Goal: Information Seeking & Learning: Compare options

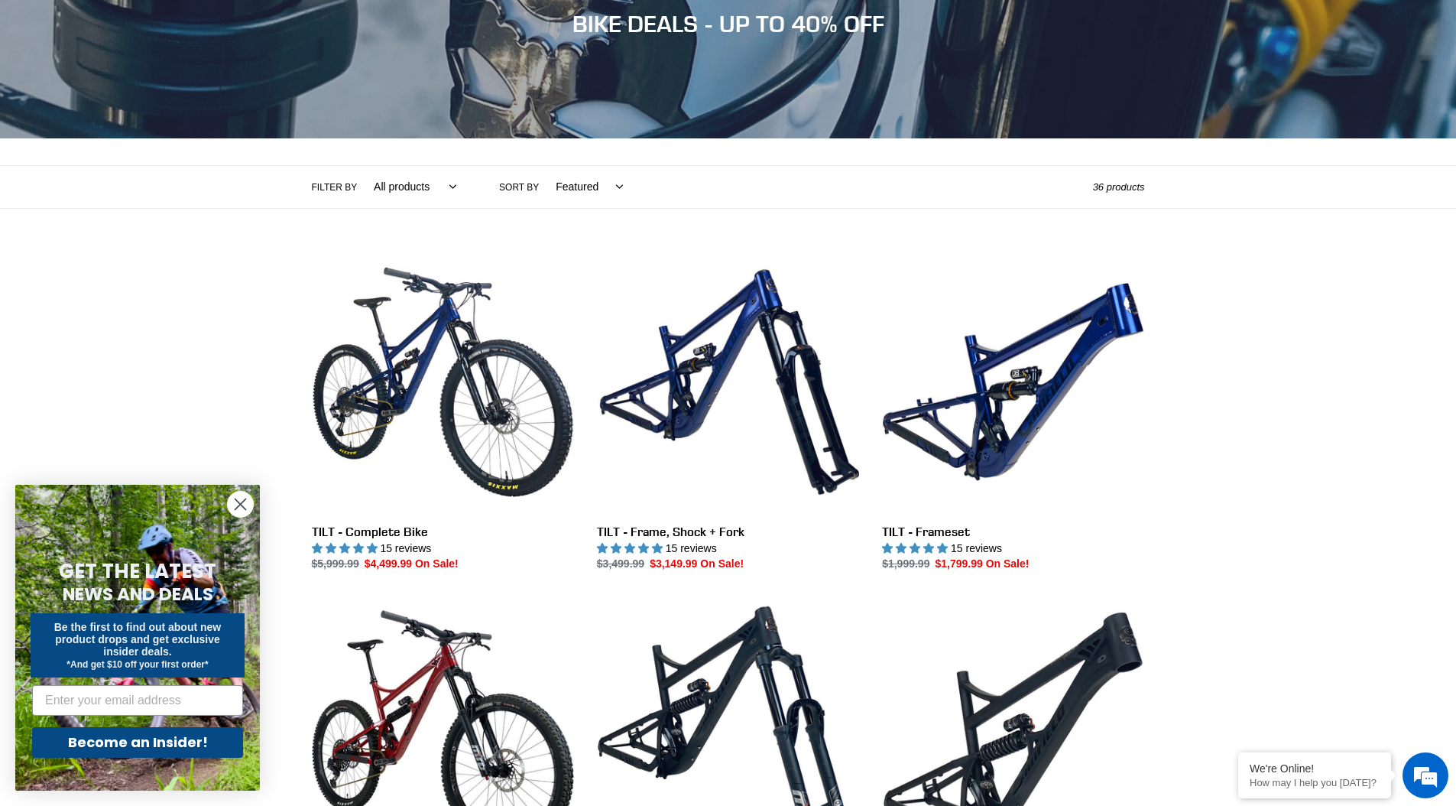
scroll to position [208, 0]
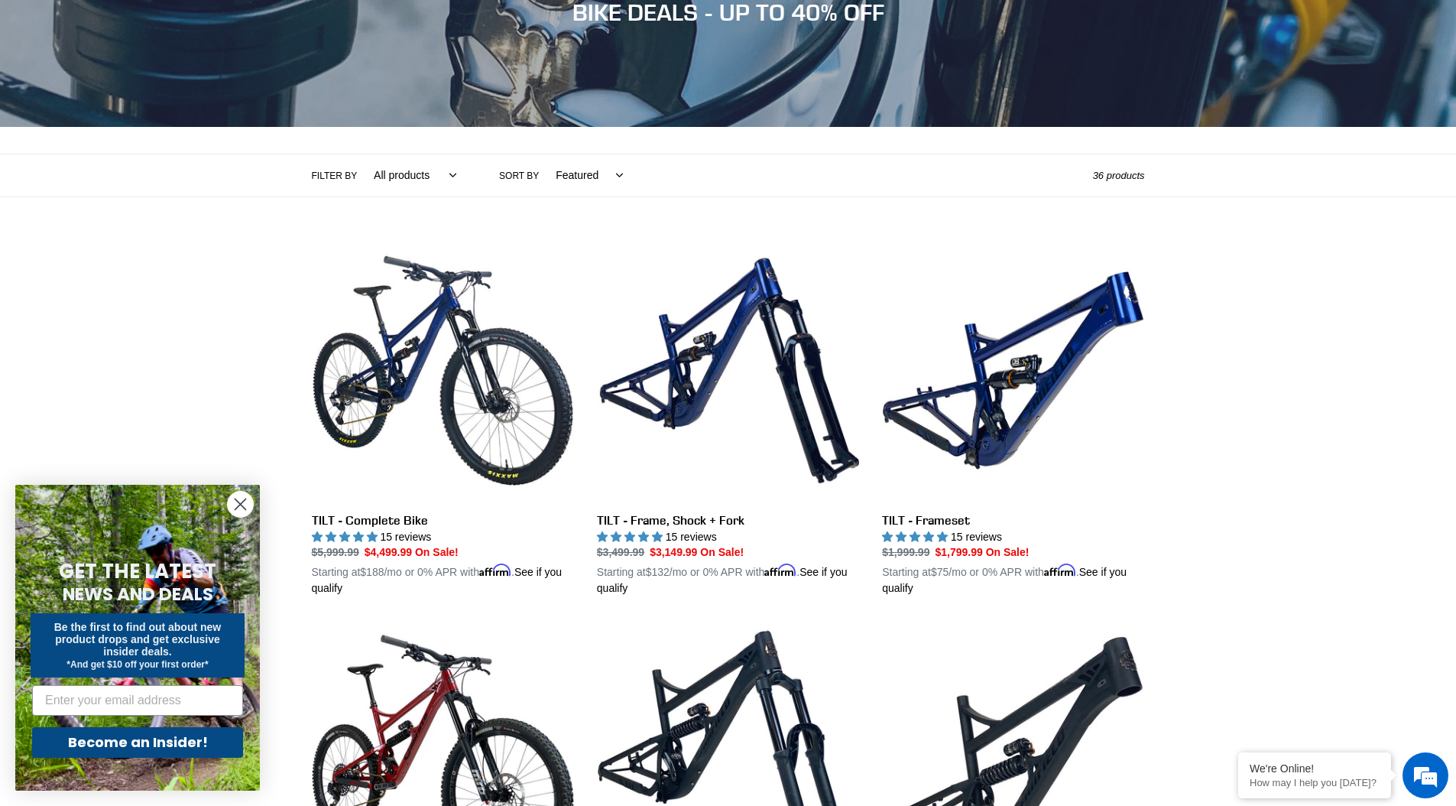
click at [242, 504] on icon "Close dialog" at bounding box center [240, 504] width 11 height 11
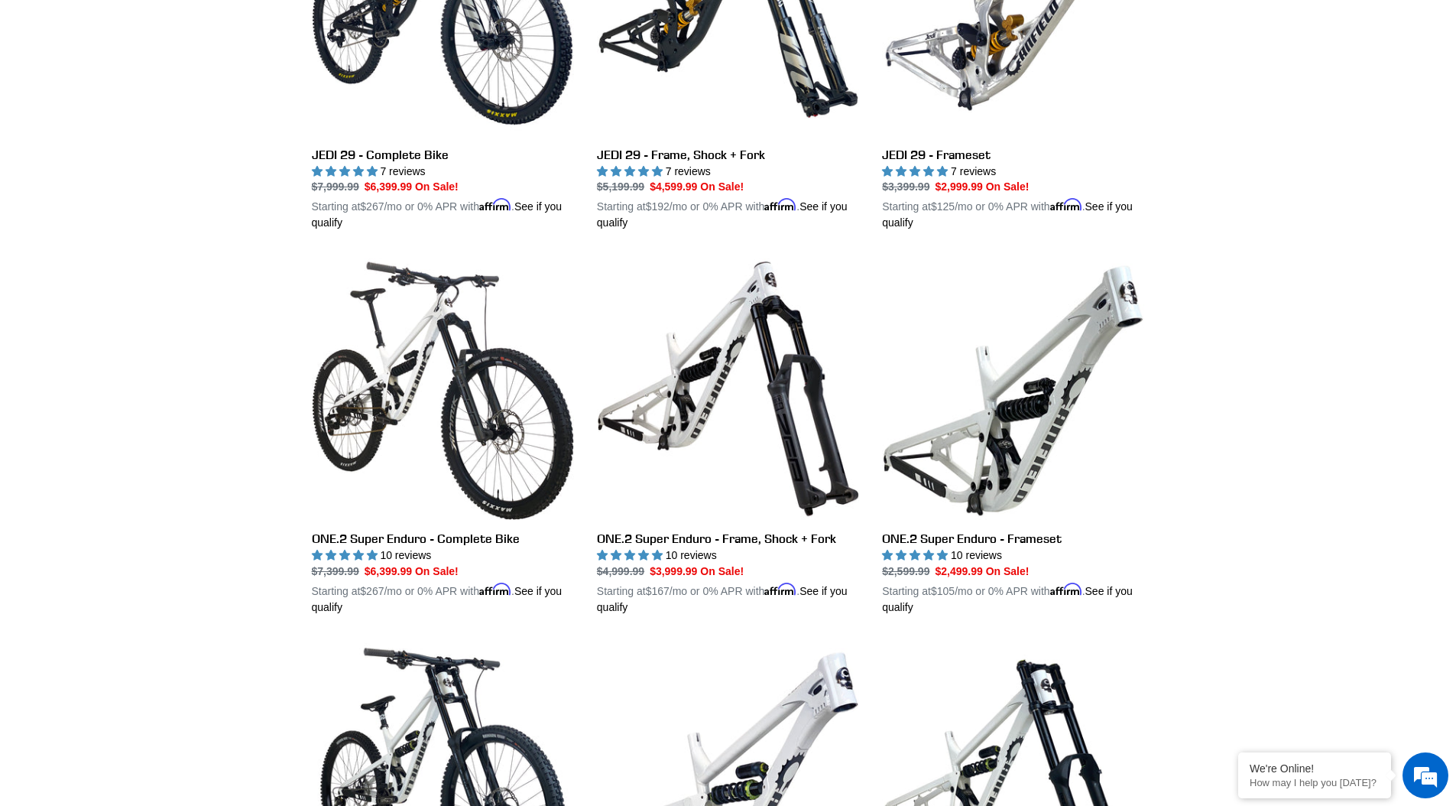
scroll to position [2116, 0]
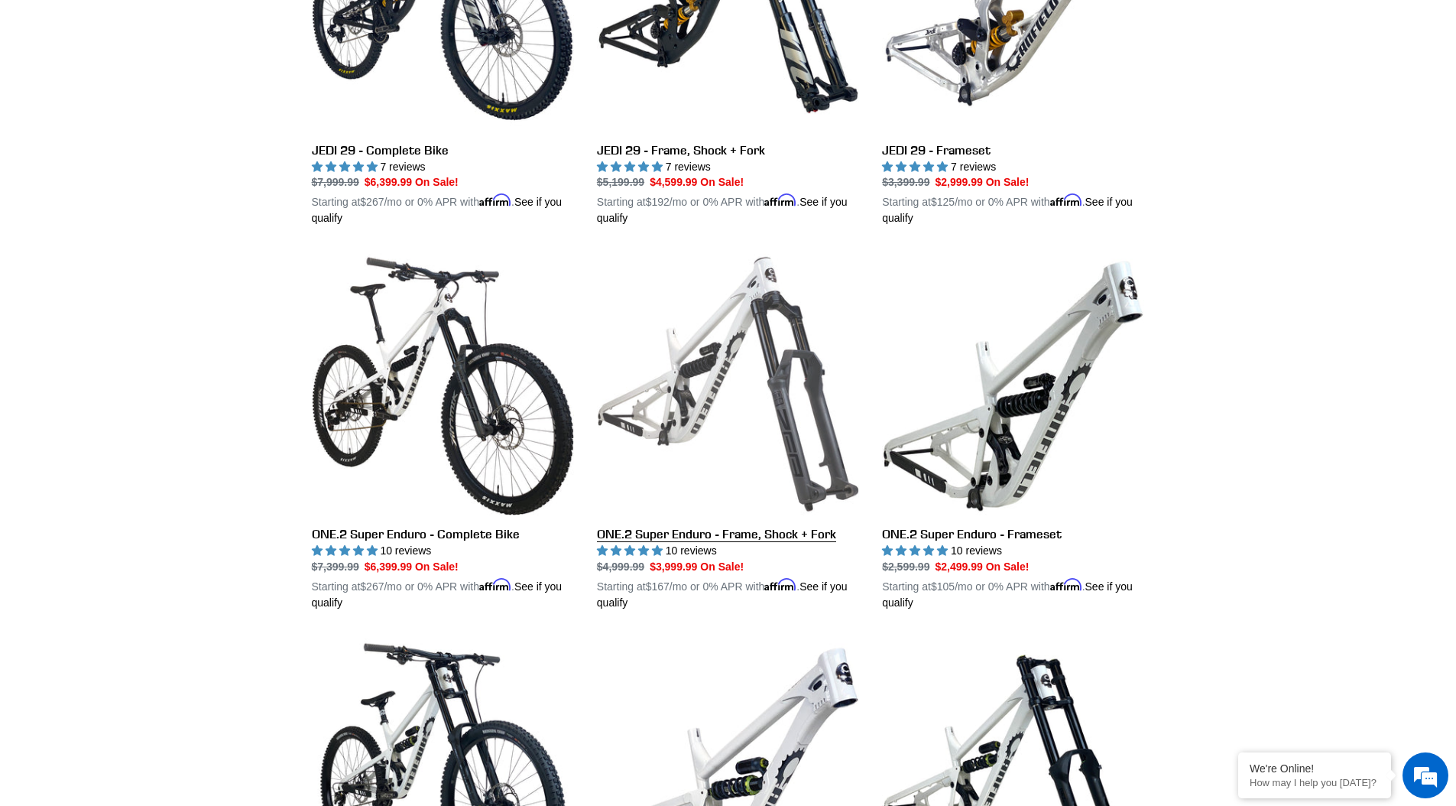
click at [685, 349] on link "ONE.2 Super Enduro - Frame, Shock + Fork" at bounding box center [728, 432] width 262 height 358
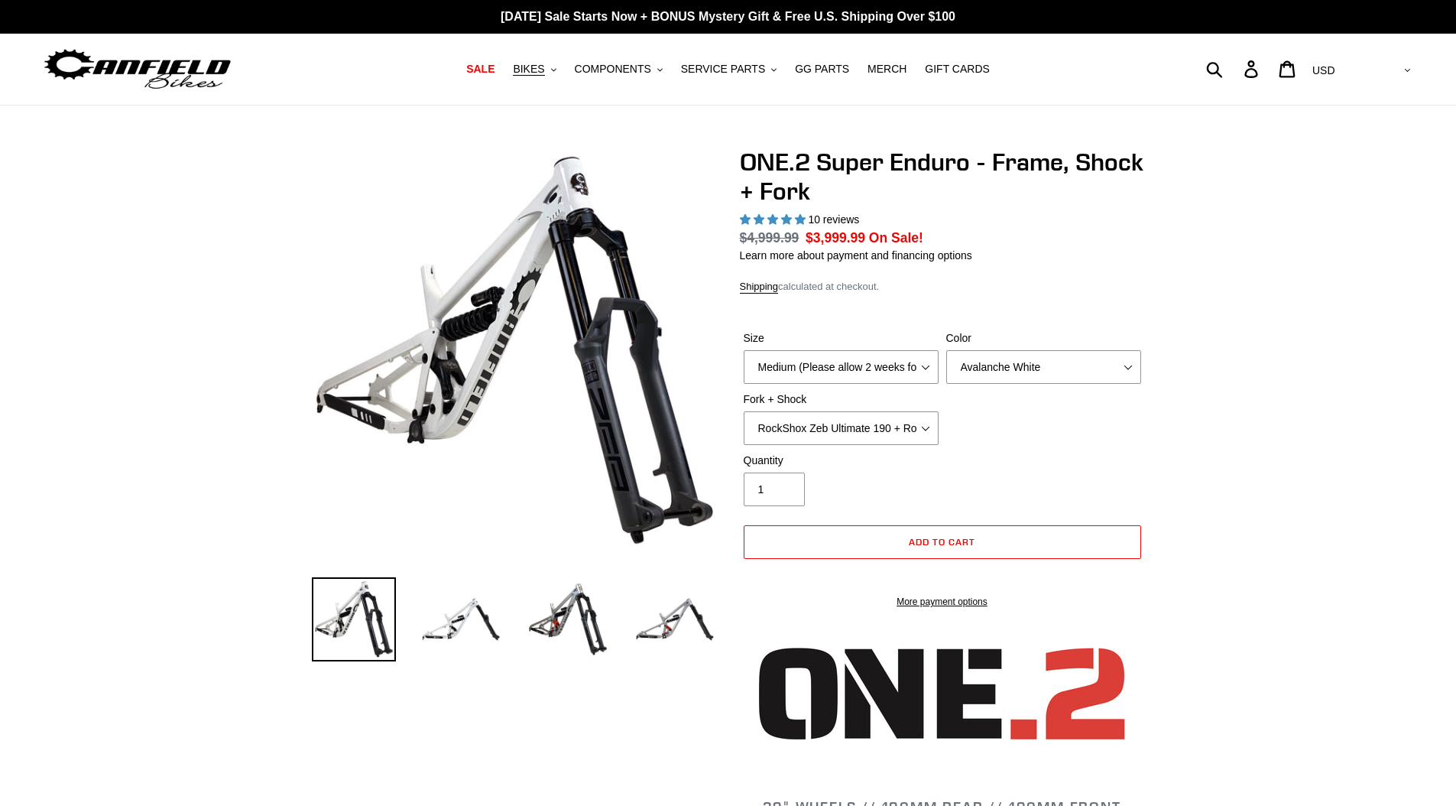
select select "highest-rating"
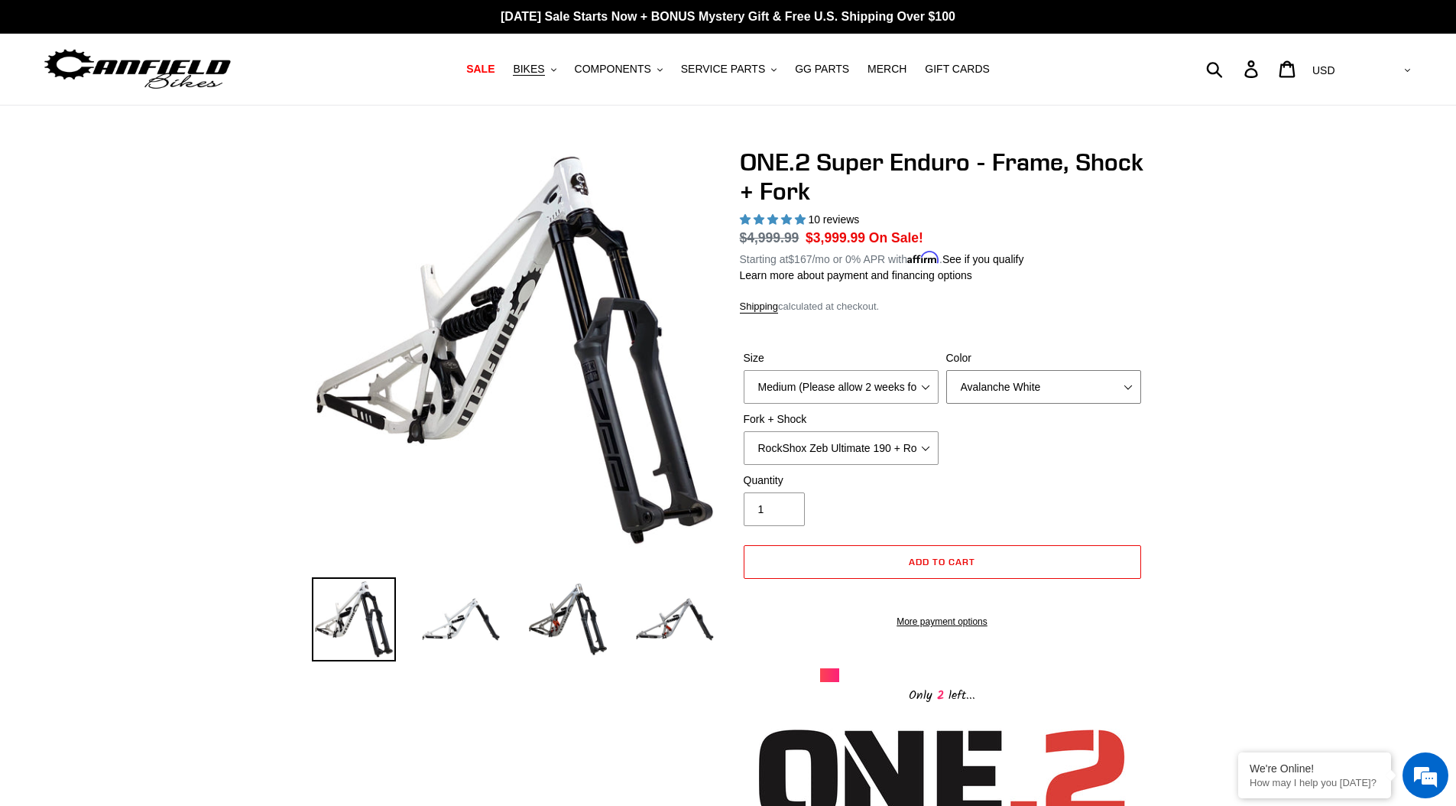
click at [1001, 385] on select "Avalanche White Bentonite Grey" at bounding box center [1043, 387] width 195 height 34
select select "Bentonite Grey"
click at [946, 370] on select "Avalanche White Bentonite Grey" at bounding box center [1043, 387] width 195 height 34
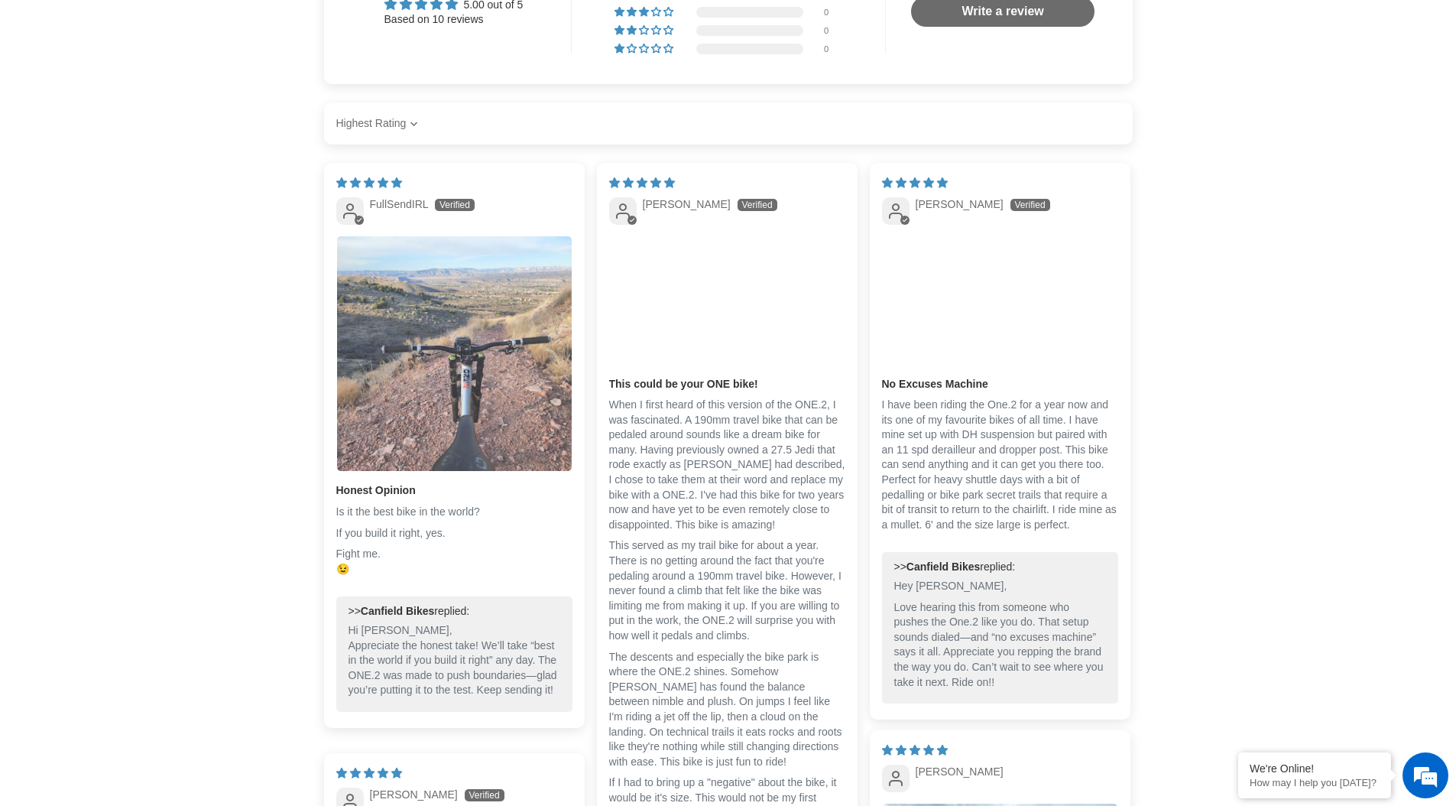
scroll to position [2252, 0]
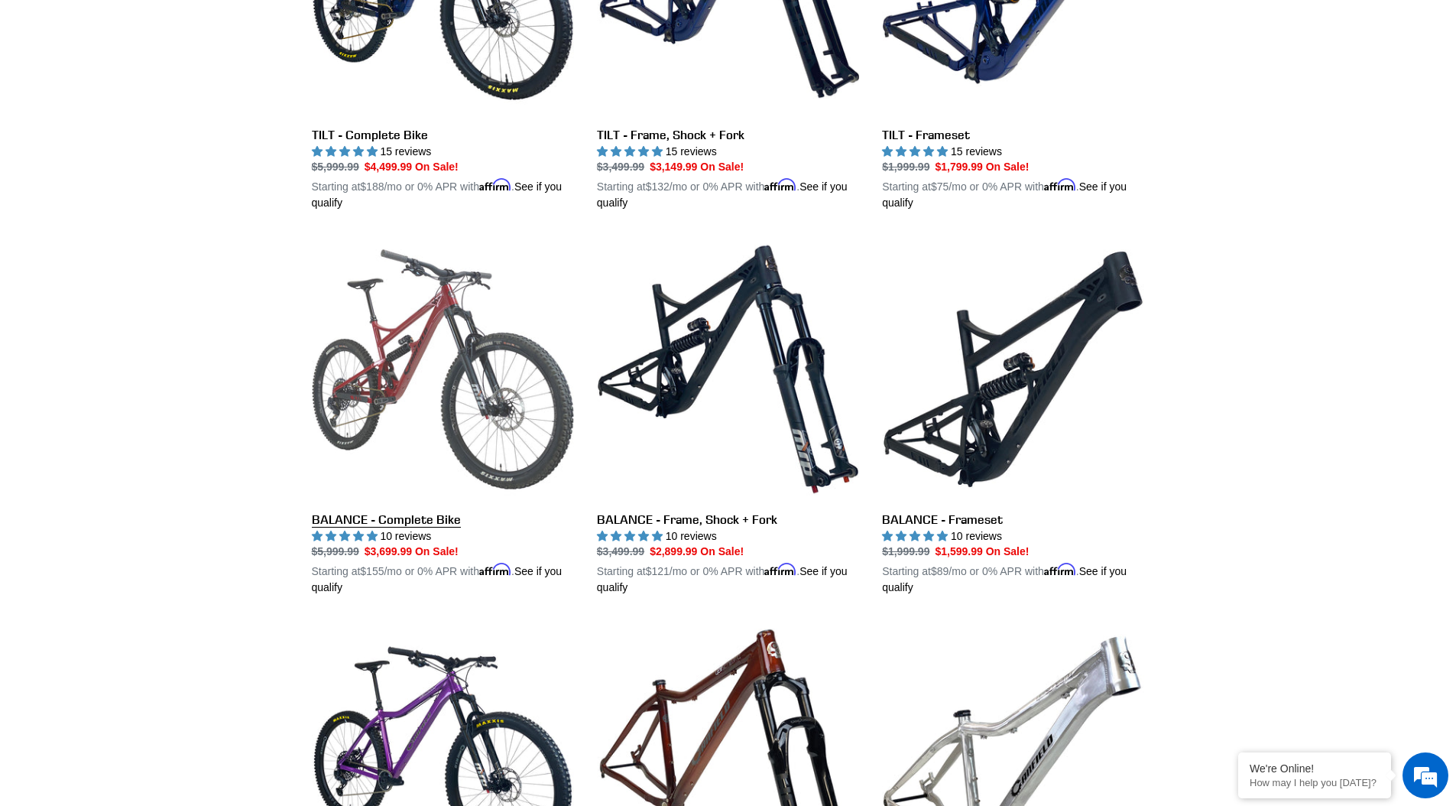
click at [398, 394] on link "BALANCE - Complete Bike" at bounding box center [443, 417] width 262 height 358
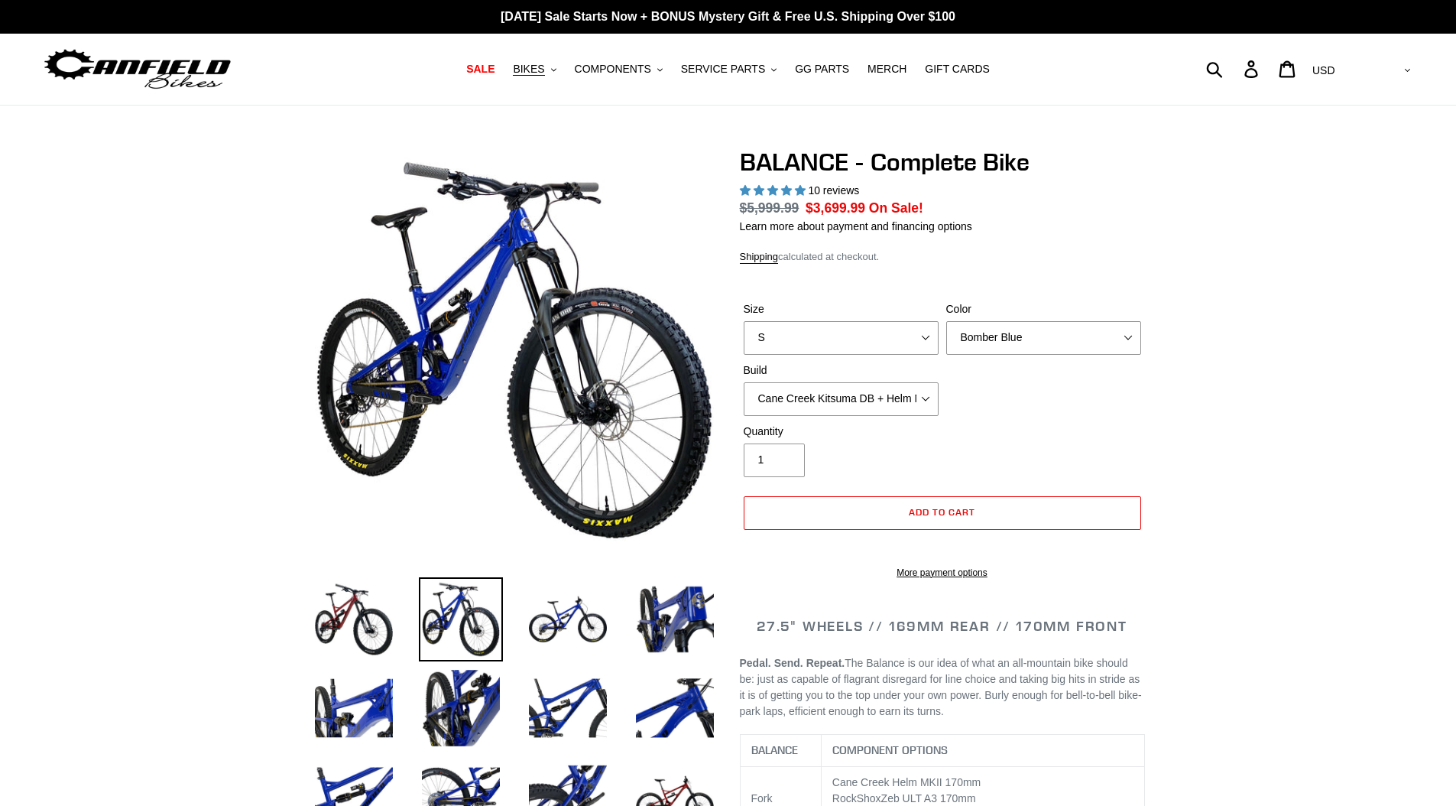
select select "highest-rating"
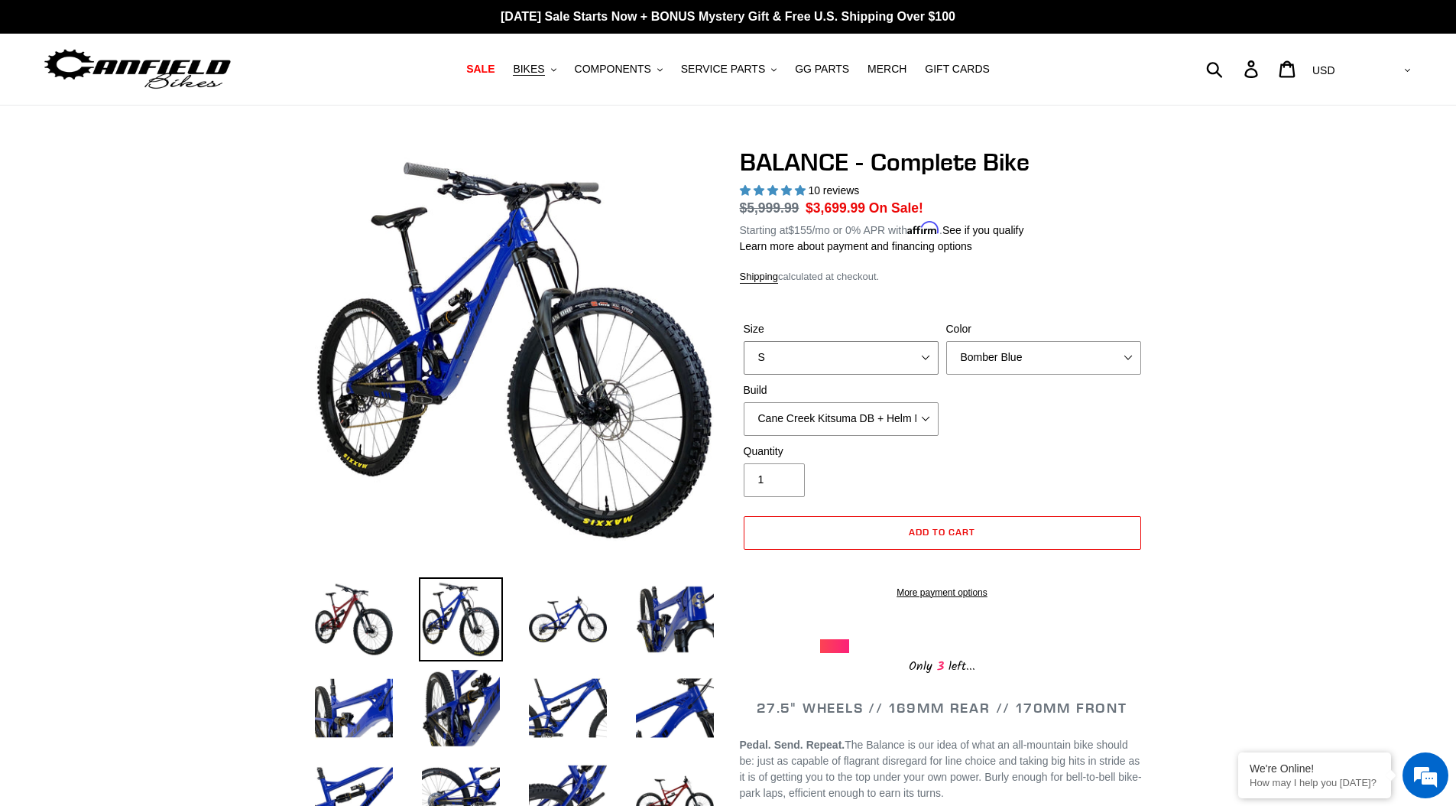
click at [814, 371] on select "S M L XL" at bounding box center [841, 358] width 195 height 34
select select "L"
click at [744, 341] on select "S M L XL" at bounding box center [841, 358] width 195 height 34
click at [1010, 362] on select "Bomber Blue Goat's Blood Stealth Black" at bounding box center [1043, 358] width 195 height 34
click at [946, 341] on select "Bomber Blue Goat's Blood Stealth Black" at bounding box center [1043, 358] width 195 height 34
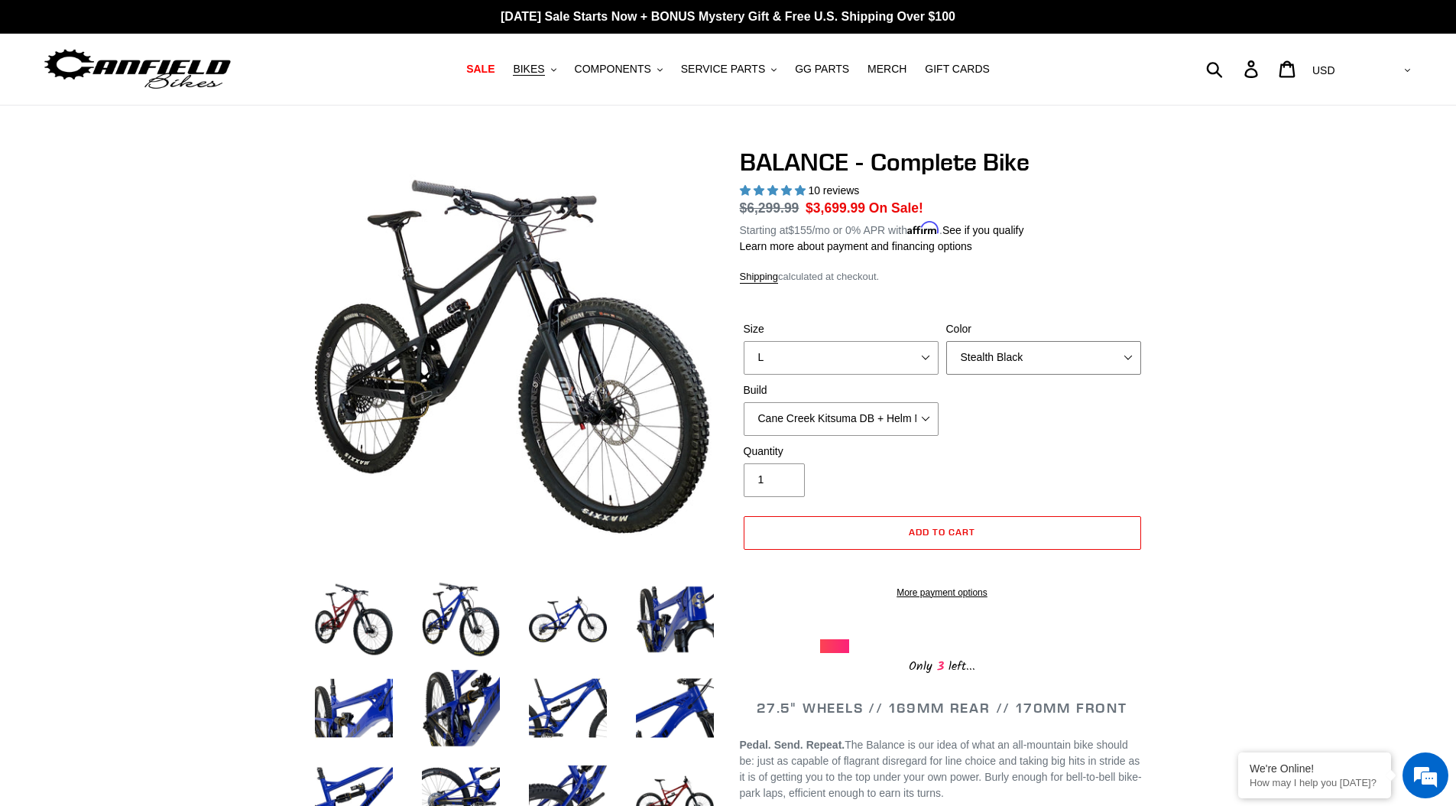
click at [994, 358] on select "Bomber Blue Goat's Blood Stealth Black" at bounding box center [1043, 358] width 195 height 34
select select "Bomber Blue"
click at [946, 341] on select "Bomber Blue Goat's Blood Stealth Black" at bounding box center [1043, 358] width 195 height 34
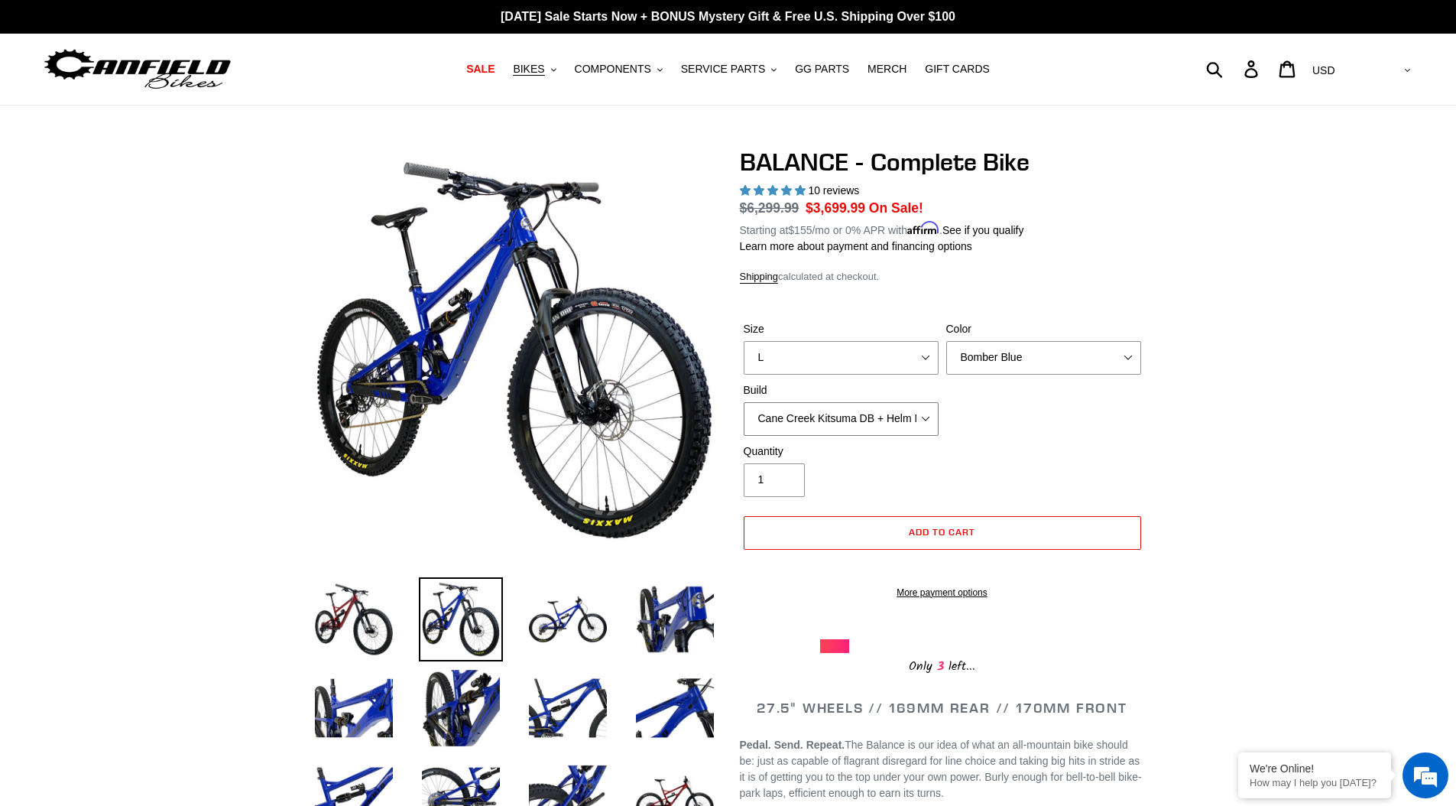
click at [847, 411] on select "Cane Creek Kitsuma DB + Helm MKII + SRAM GX Cane Creek Kitsuma DB + Helm MKII +…" at bounding box center [841, 419] width 195 height 34
select select "RockShox Vivid ULT + Zeb ULT + SRAM GX"
click at [744, 402] on select "Cane Creek Kitsuma DB + Helm MKII + SRAM GX Cane Creek Kitsuma DB + Helm MKII +…" at bounding box center [841, 419] width 195 height 34
click at [876, 469] on div "Quantity 1" at bounding box center [841, 470] width 203 height 54
click at [1043, 465] on div "Quantity 1" at bounding box center [942, 473] width 405 height 61
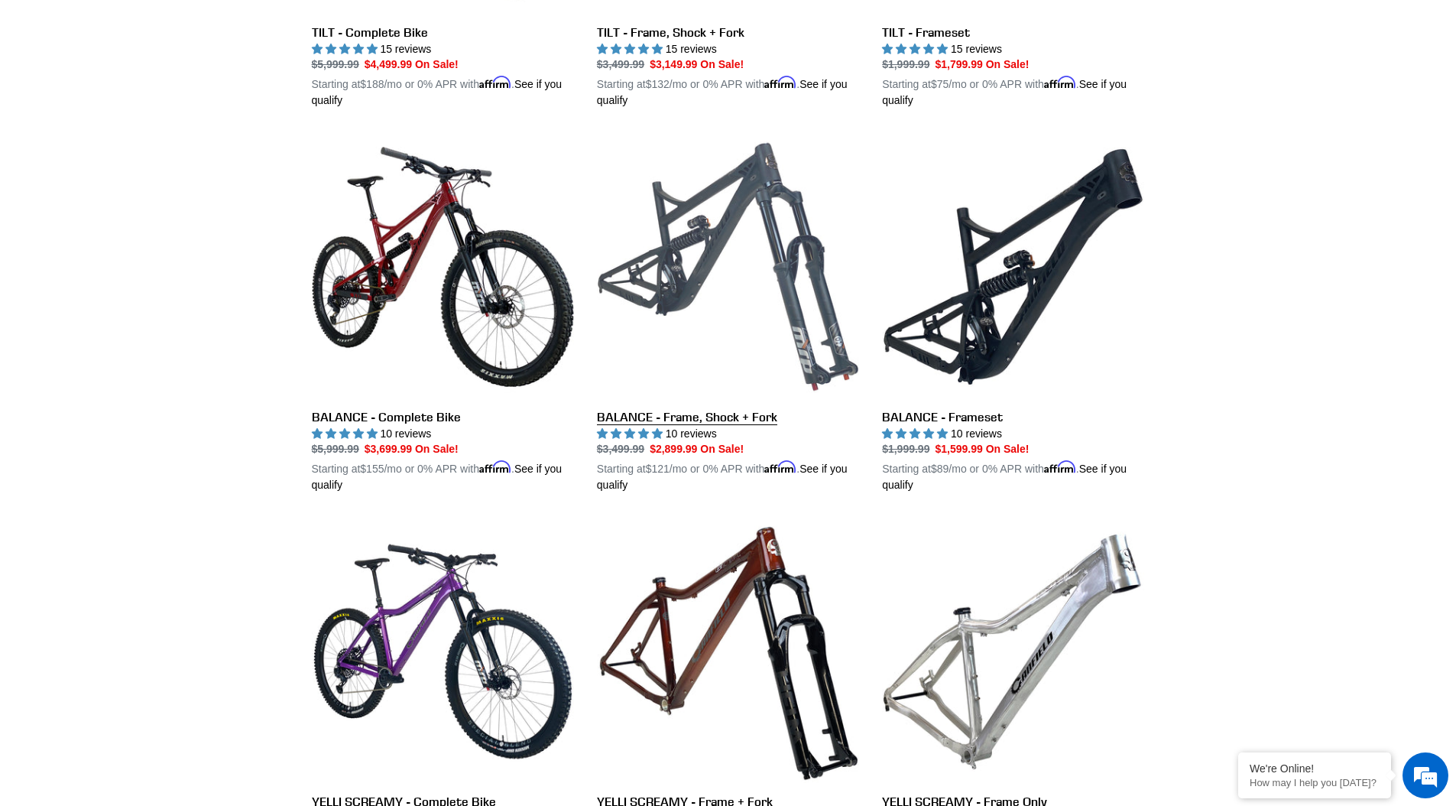
click at [686, 261] on link "BALANCE - Frame, Shock + Fork" at bounding box center [728, 314] width 262 height 358
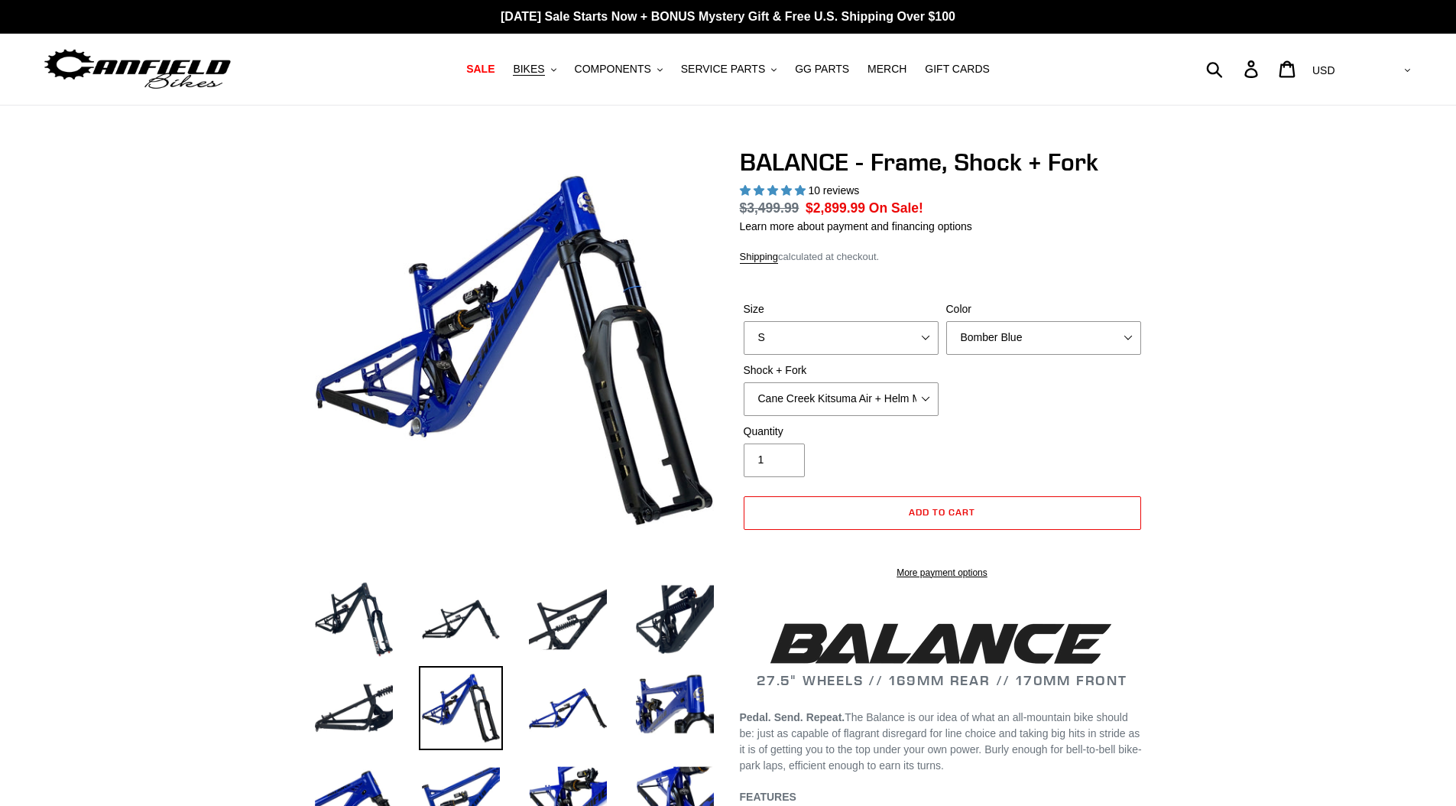
select select "highest-rating"
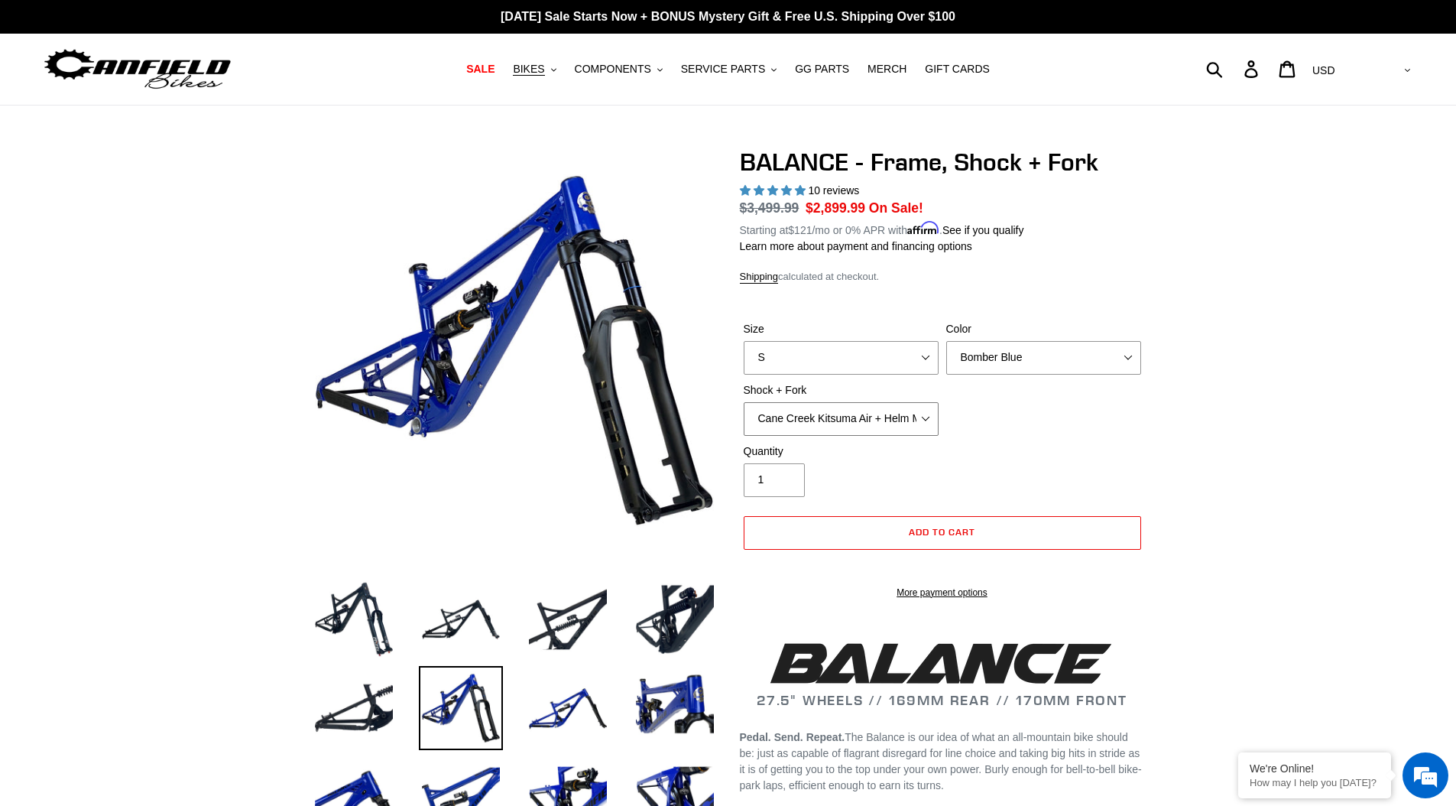
click at [883, 424] on select "Cane Creek Kitsuma Air + Helm MKII 27.5 170mm Fox Float X2 or DHX2 + Fox Float …" at bounding box center [841, 419] width 195 height 34
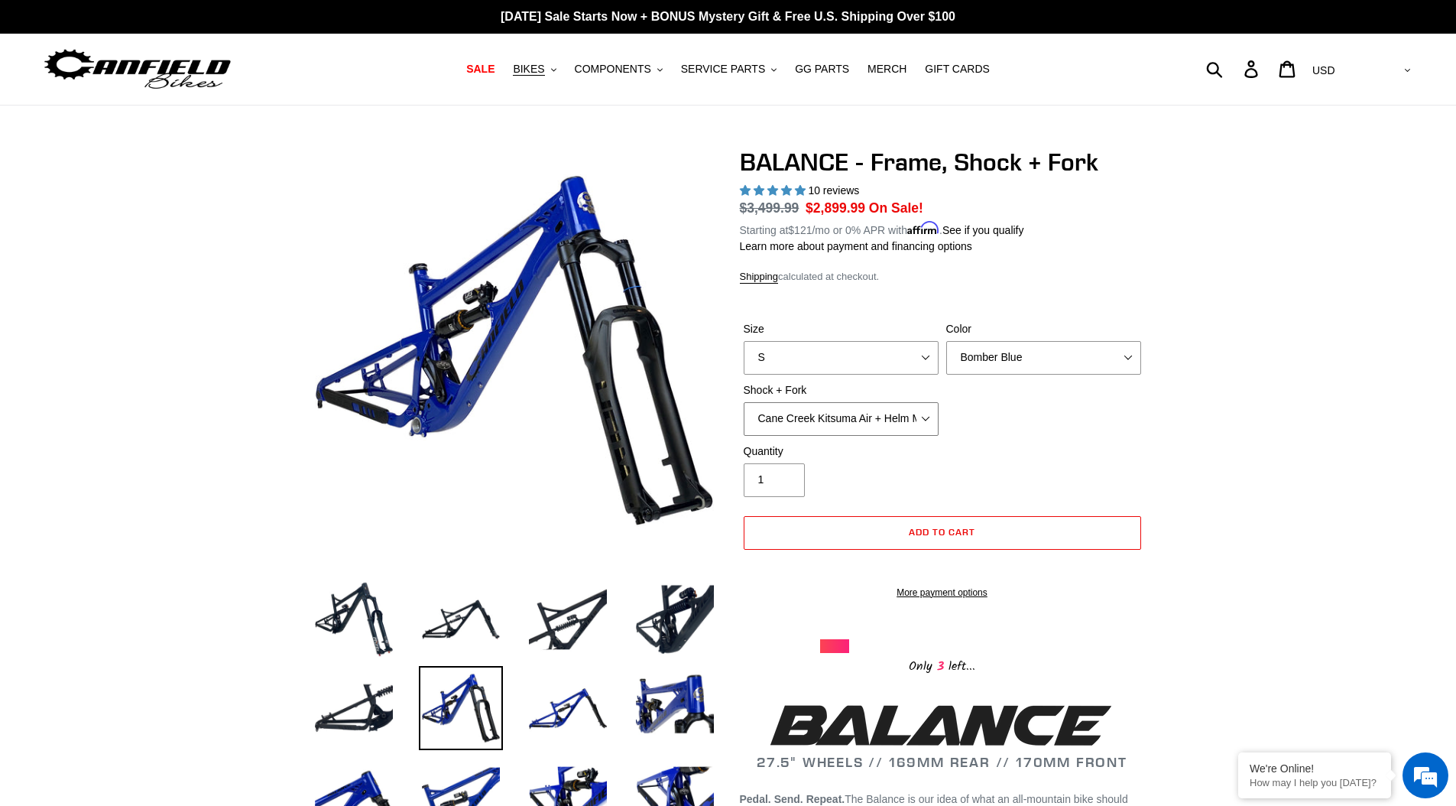
select select "Fox Float X2 or DHX2 + Fox Float GripX2 Kashima 170mm (29 or 27.5)"
click at [744, 402] on select "Cane Creek Kitsuma Air + Helm MKII 27.5 170mm Fox Float X2 or DHX2 + Fox Float …" at bounding box center [841, 419] width 195 height 34
